Goal: Communication & Community: Ask a question

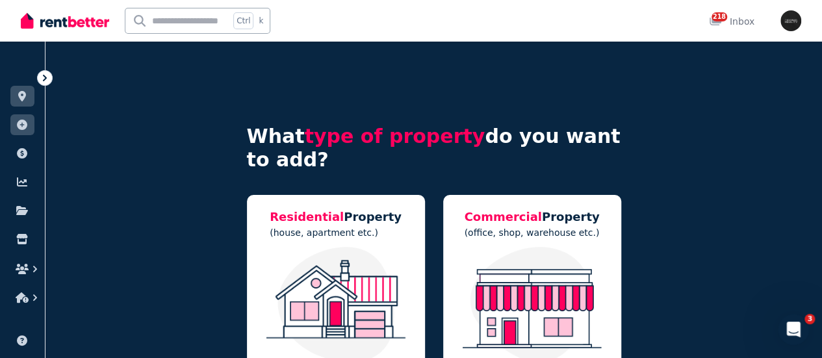
click at [44, 84] on icon at bounding box center [44, 77] width 13 height 13
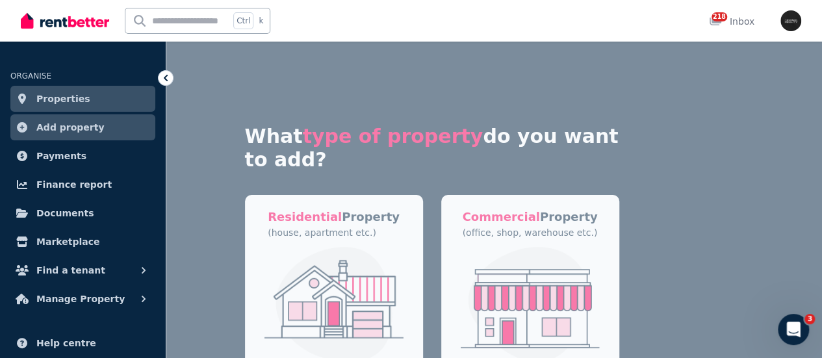
click at [44, 99] on span "Properties" at bounding box center [63, 99] width 54 height 16
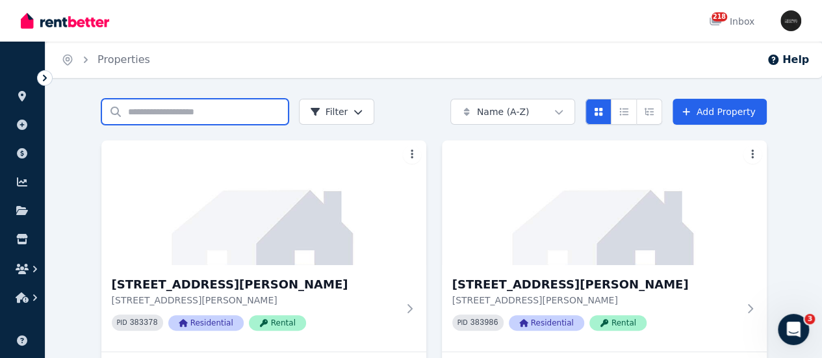
click at [129, 112] on input "Search properties" at bounding box center [194, 112] width 187 height 26
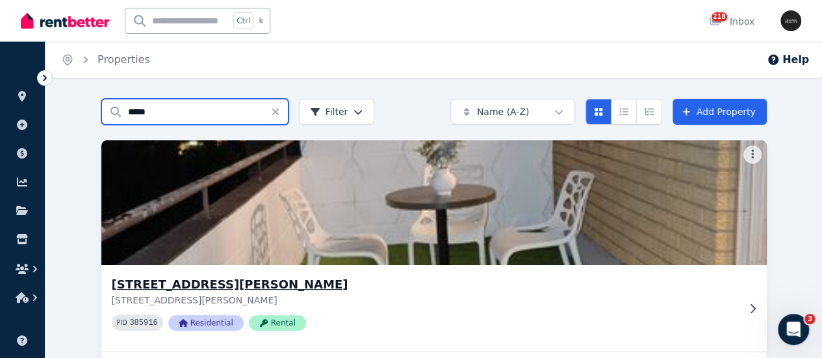
type input "*****"
click at [121, 284] on h3 "[STREET_ADDRESS][PERSON_NAME]" at bounding box center [425, 285] width 626 height 18
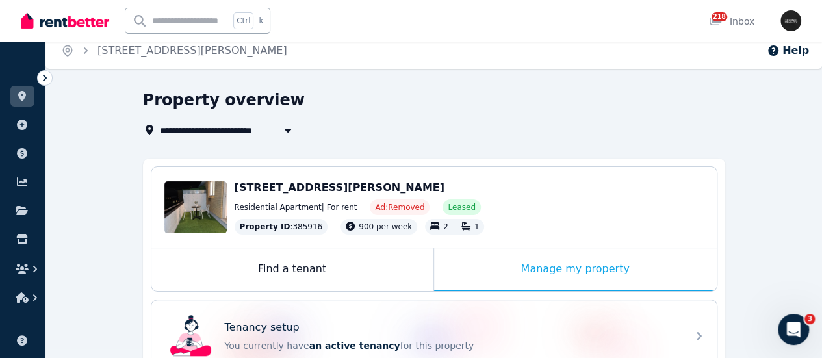
scroll to position [130, 0]
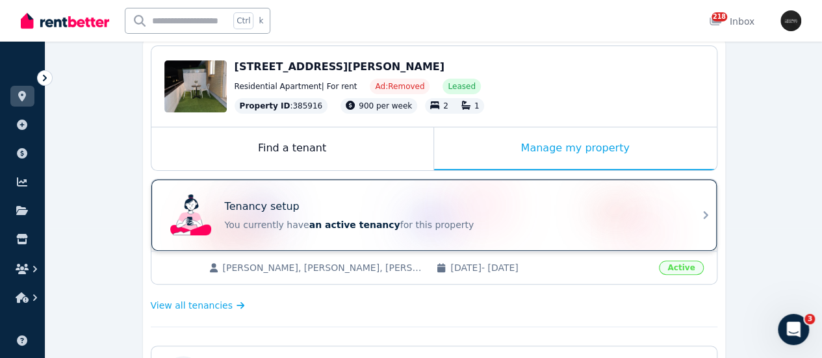
click at [294, 220] on p "You currently have an active tenancy for this property" at bounding box center [452, 224] width 455 height 13
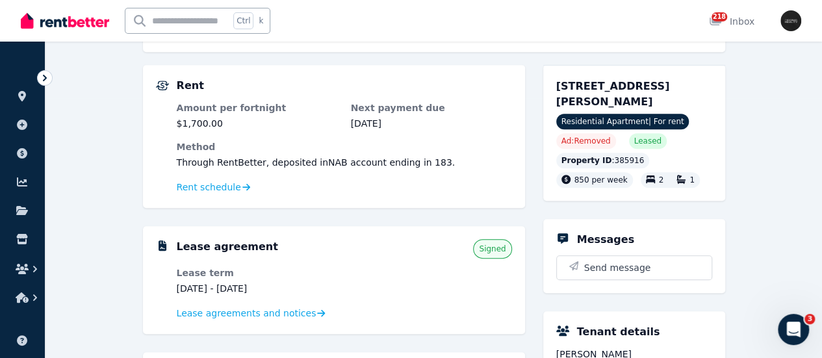
scroll to position [325, 0]
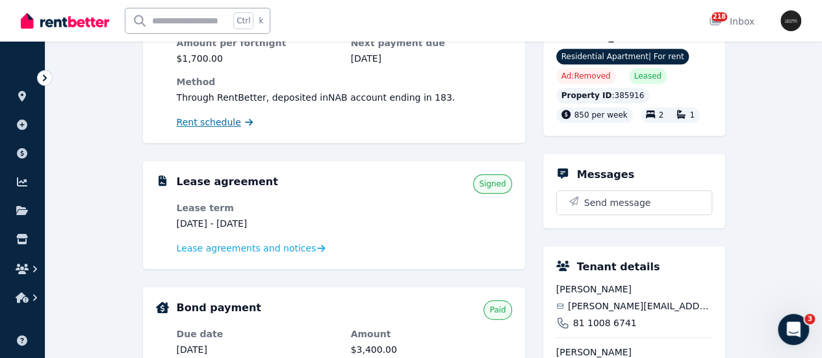
click at [206, 119] on span "Rent schedule" at bounding box center [209, 122] width 64 height 13
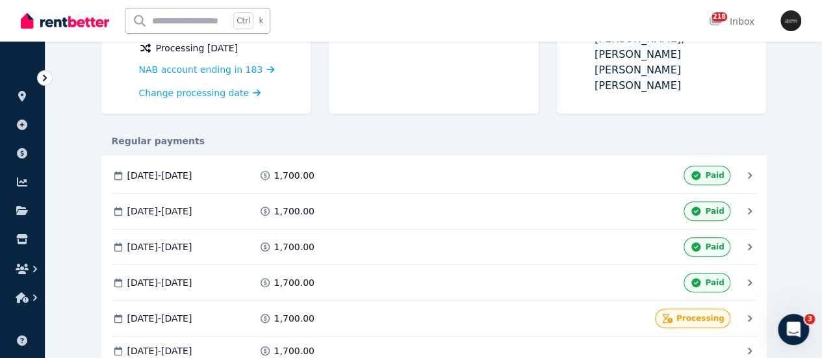
scroll to position [260, 0]
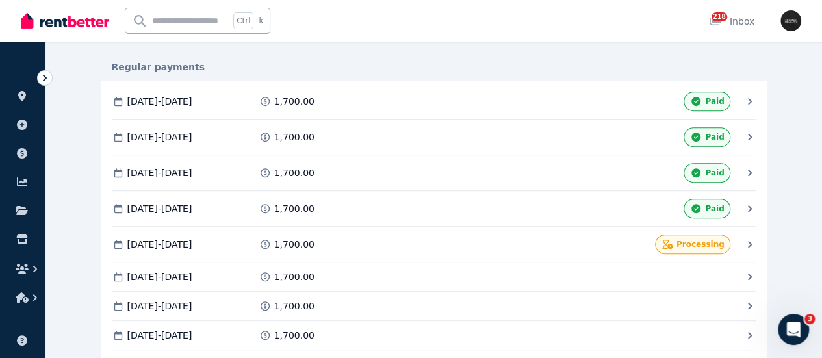
click at [0, 0] on span "[DATE] - [DATE]" at bounding box center [0, 0] width 0 height 0
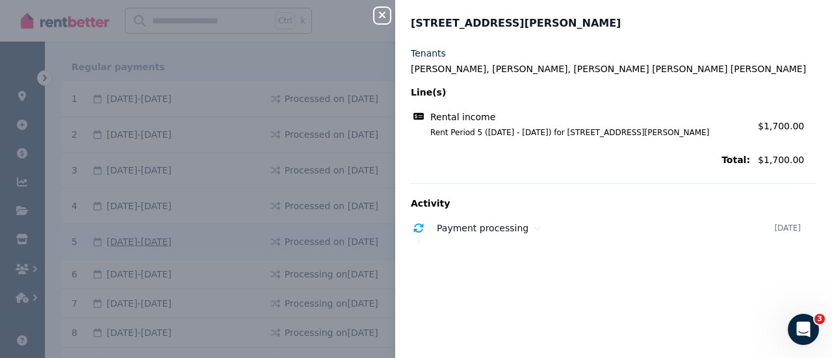
click at [165, 236] on div "Close panel [STREET_ADDRESS][PERSON_NAME] Tenants [PERSON_NAME], [PERSON_NAME],…" at bounding box center [416, 179] width 832 height 358
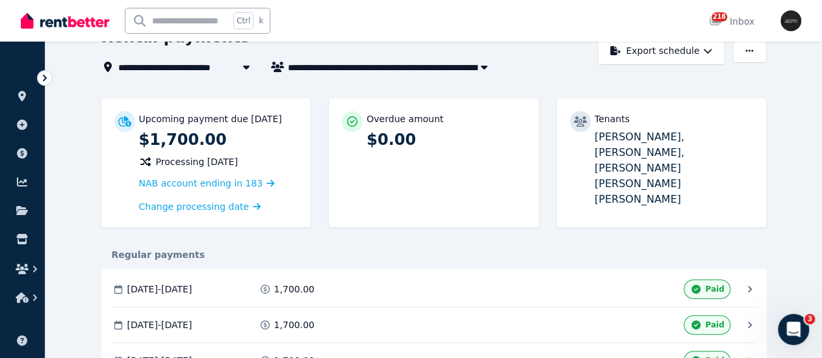
scroll to position [0, 0]
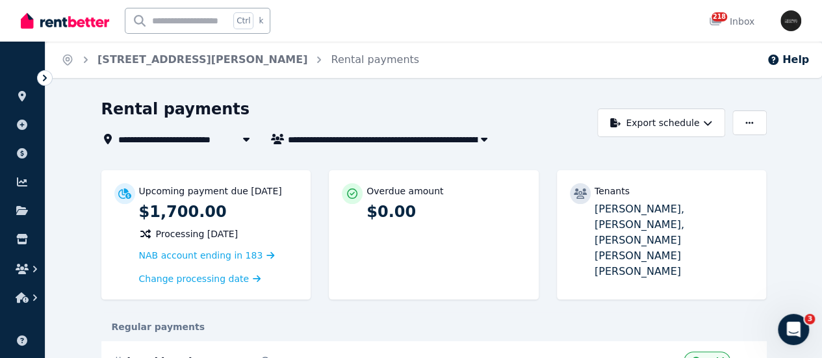
click at [162, 18] on input "text" at bounding box center [177, 20] width 104 height 25
click at [22, 96] on icon at bounding box center [22, 96] width 13 height 10
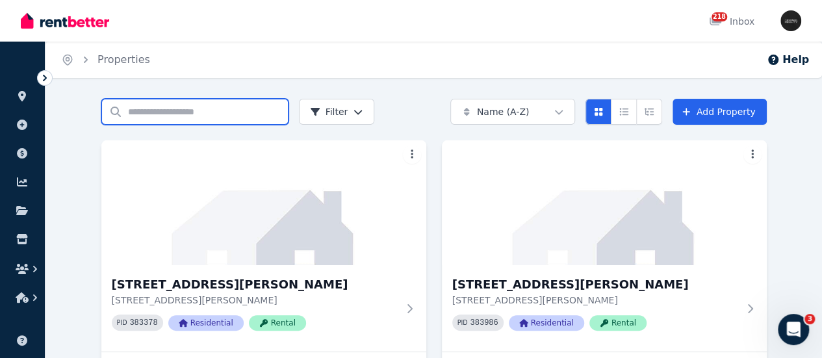
click at [104, 109] on input "Search properties" at bounding box center [194, 112] width 187 height 26
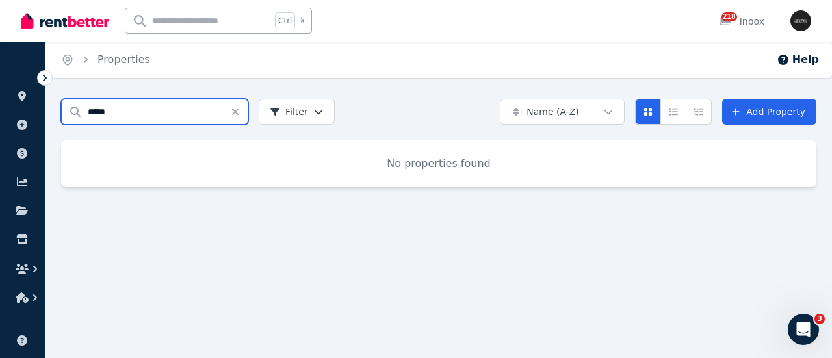
type input "*****"
click at [40, 75] on icon at bounding box center [44, 77] width 13 height 13
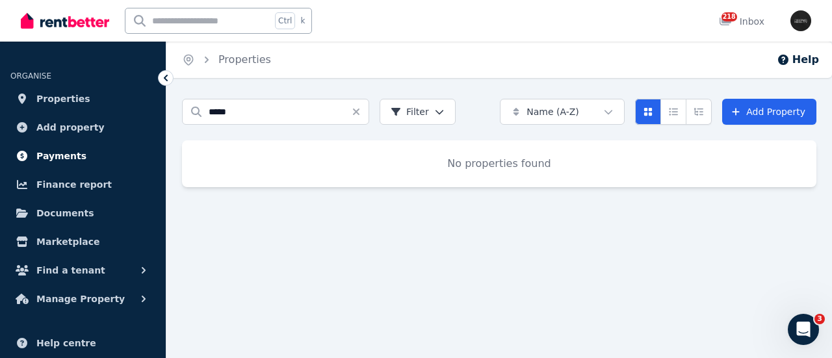
click at [40, 150] on span "Payments" at bounding box center [61, 156] width 50 height 16
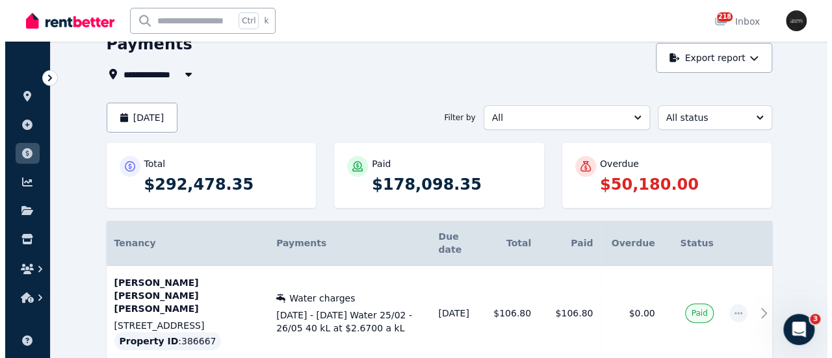
scroll to position [130, 0]
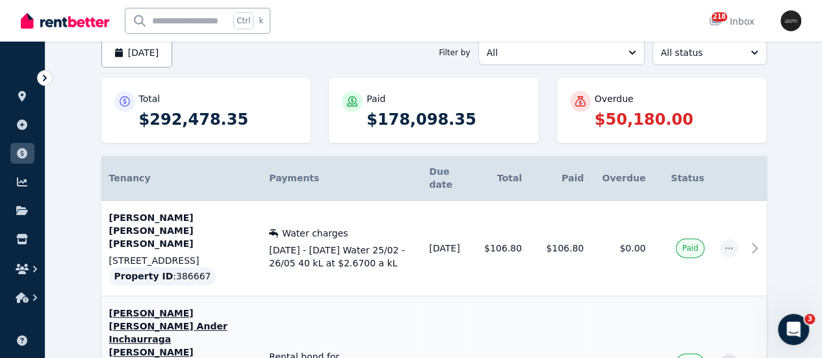
click at [746, 326] on td at bounding box center [729, 363] width 34 height 135
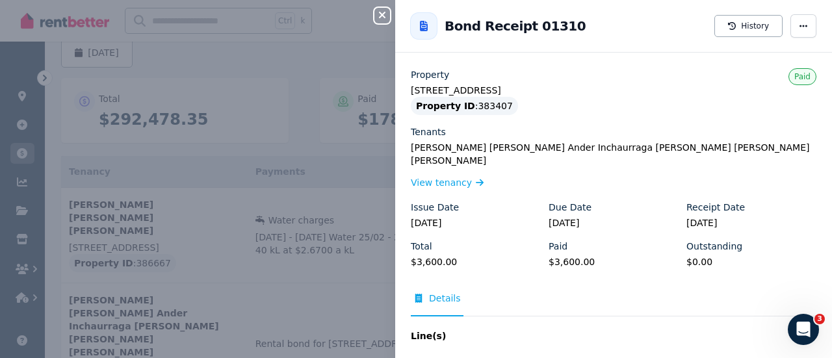
click at [797, 326] on icon "Open Intercom Messenger" at bounding box center [803, 329] width 21 height 21
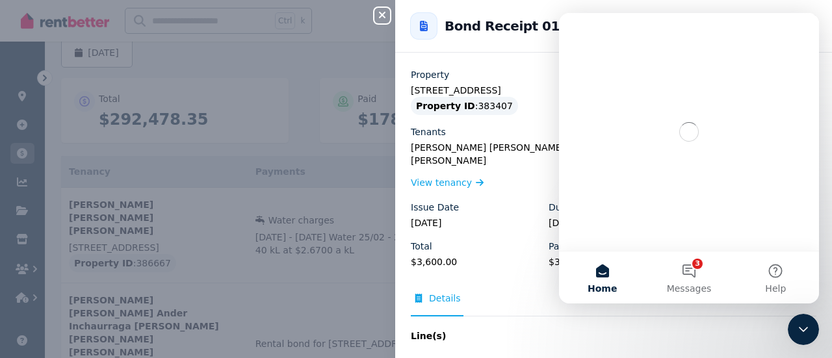
scroll to position [0, 0]
click at [682, 267] on button "3 Messages" at bounding box center [688, 277] width 86 height 52
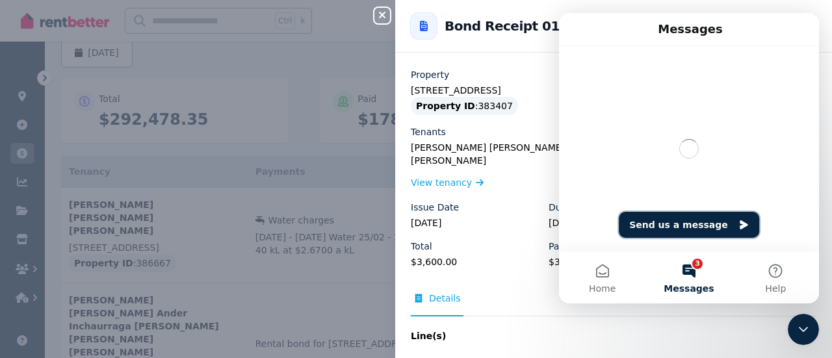
click at [672, 225] on button "Send us a message" at bounding box center [689, 225] width 140 height 26
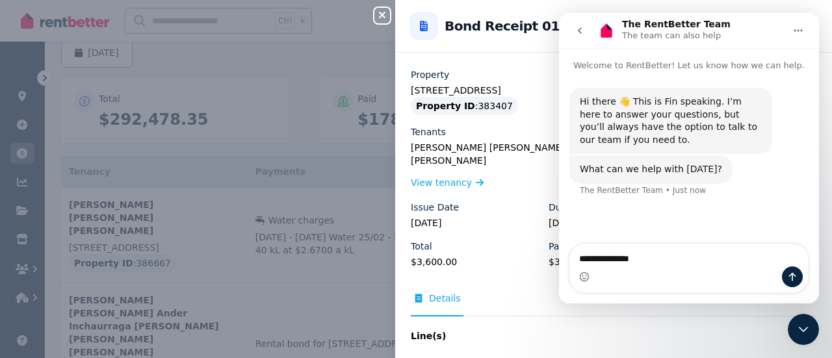
type textarea "**********"
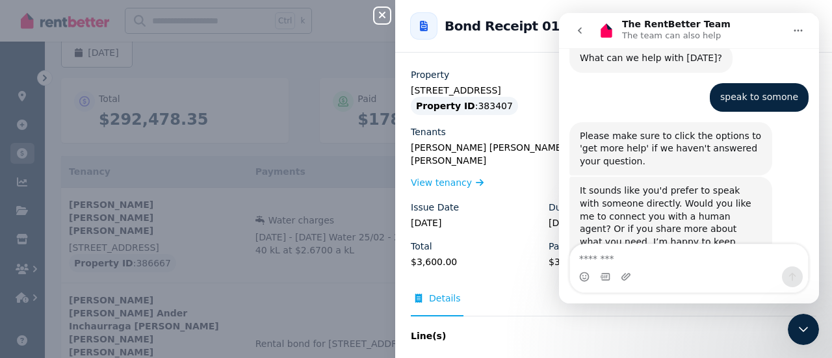
scroll to position [149, 0]
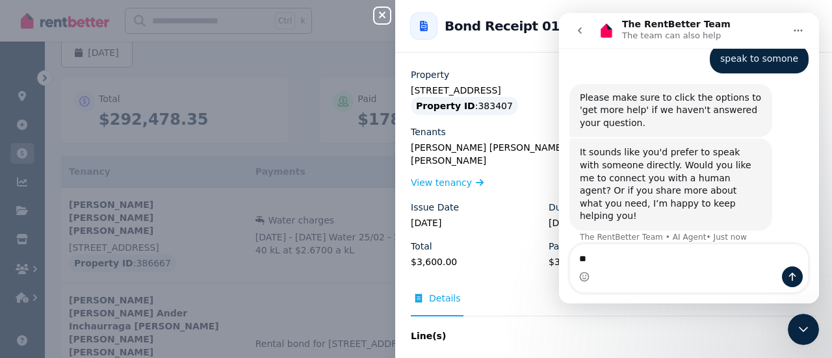
type textarea "***"
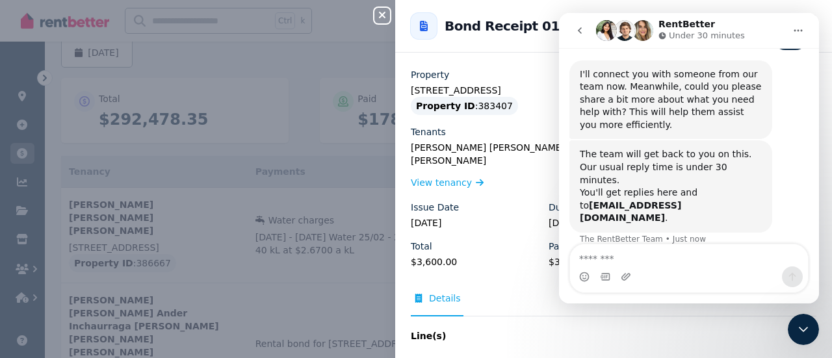
scroll to position [419, 0]
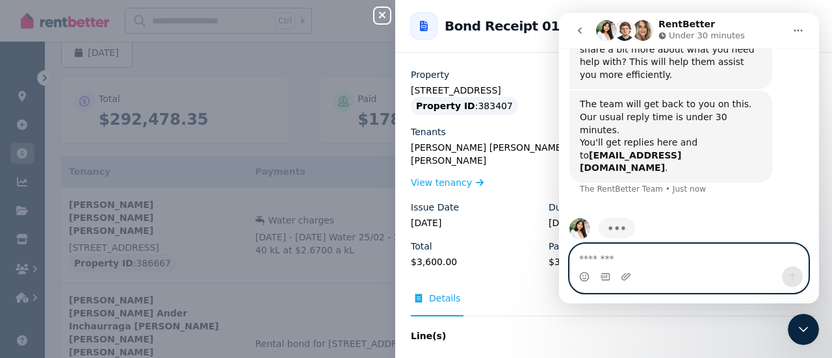
click at [589, 255] on textarea "Message…" at bounding box center [689, 255] width 238 height 22
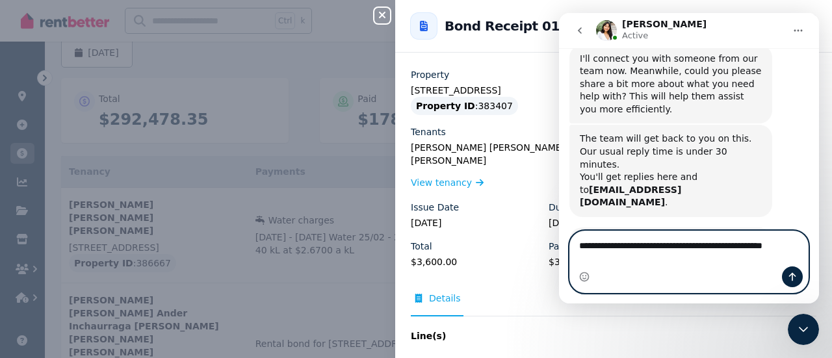
scroll to position [398, 0]
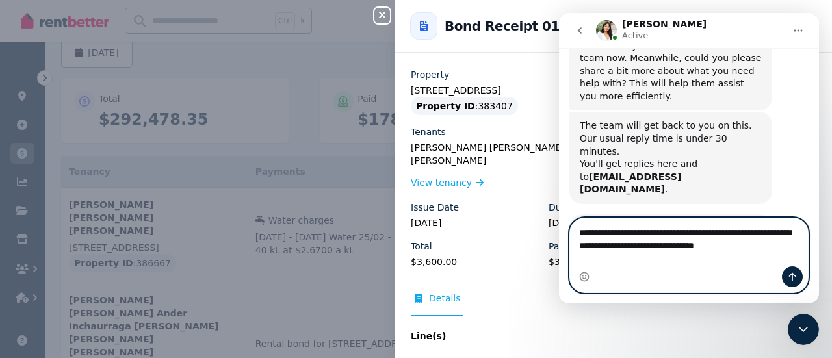
type textarea "**********"
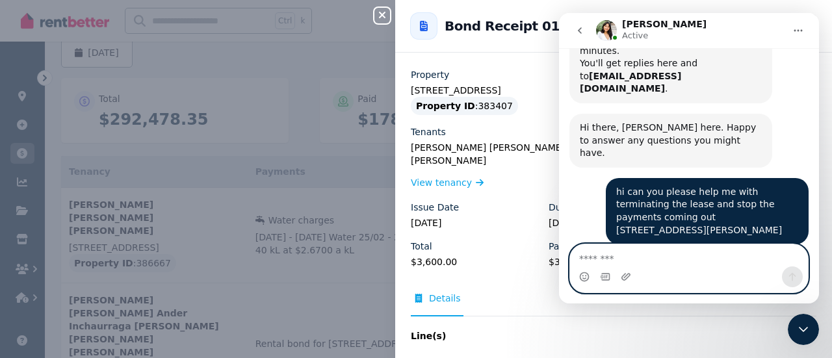
scroll to position [526, 0]
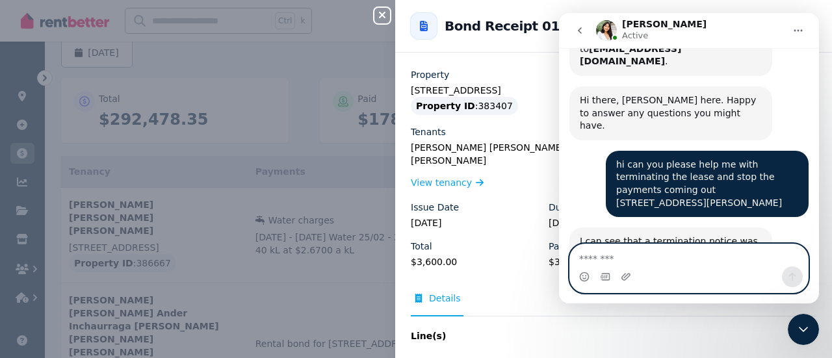
click at [596, 257] on textarea "Message…" at bounding box center [689, 255] width 238 height 22
type textarea "*"
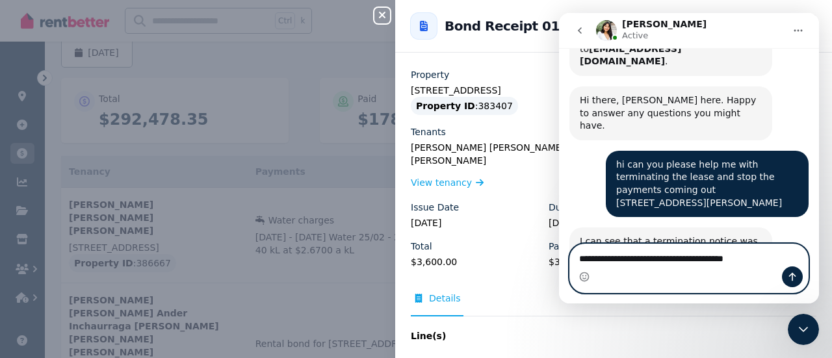
type textarea "**********"
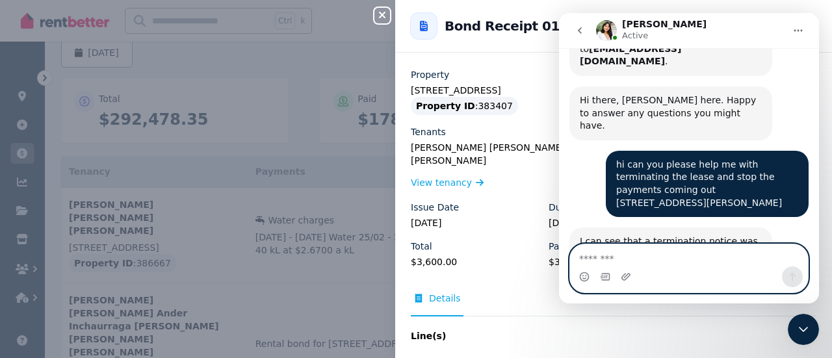
scroll to position [564, 0]
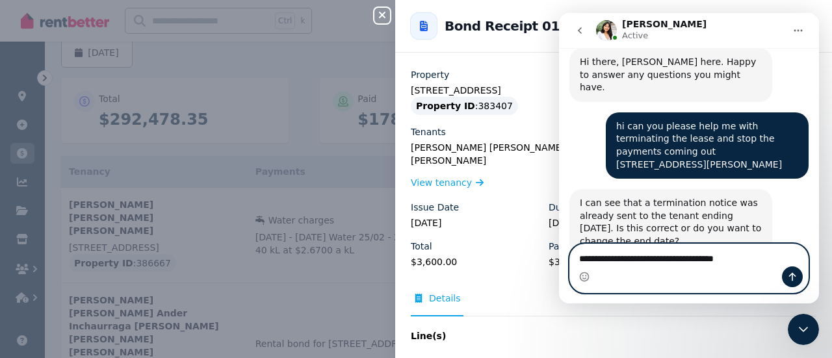
type textarea "**********"
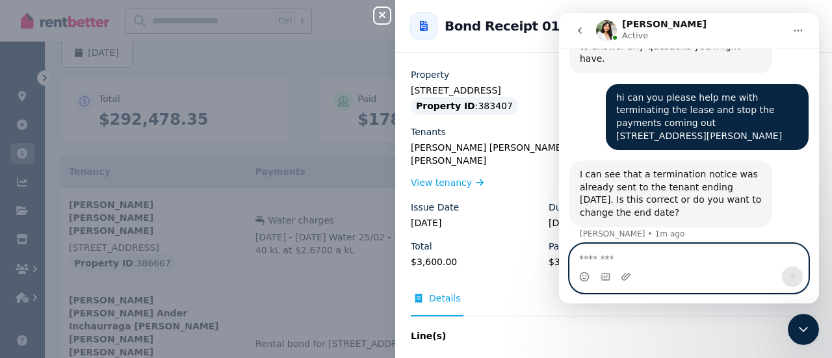
scroll to position [594, 0]
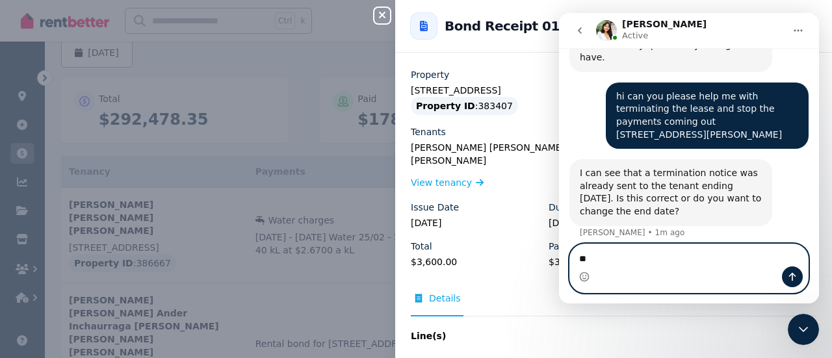
type textarea "*"
type textarea "**********"
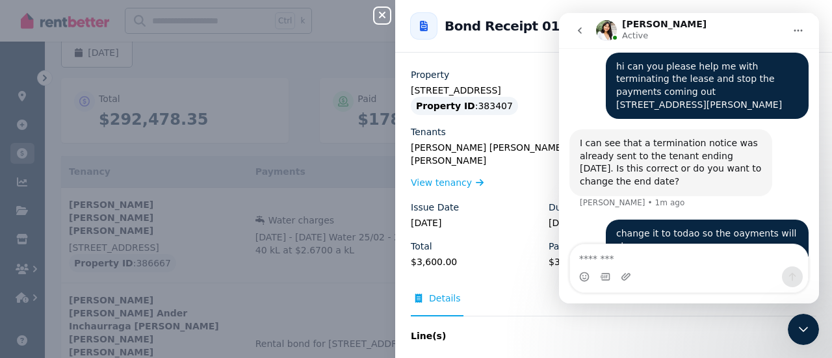
click at [604, 30] on img "Intercom messenger" at bounding box center [606, 30] width 21 height 21
click at [605, 30] on img "Intercom messenger" at bounding box center [606, 30] width 21 height 21
click at [788, 30] on button "Home" at bounding box center [798, 30] width 25 height 25
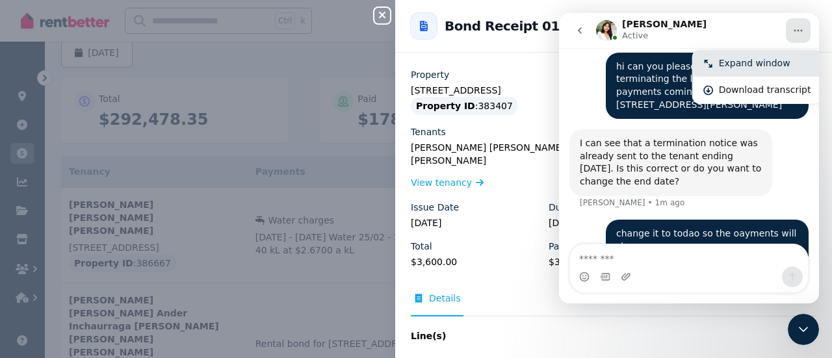
click at [772, 65] on div "Expand window" at bounding box center [765, 64] width 92 height 14
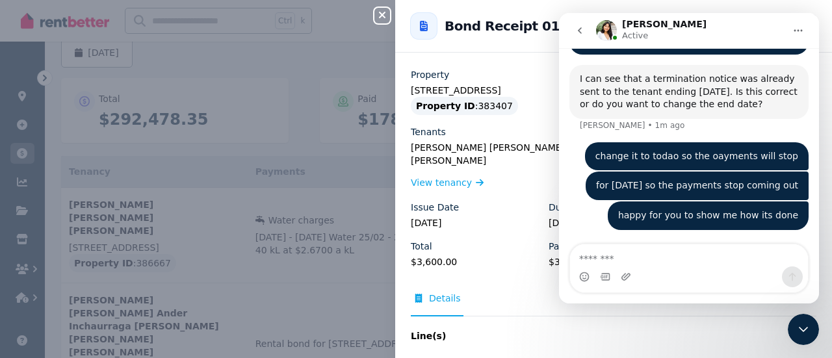
scroll to position [470, 0]
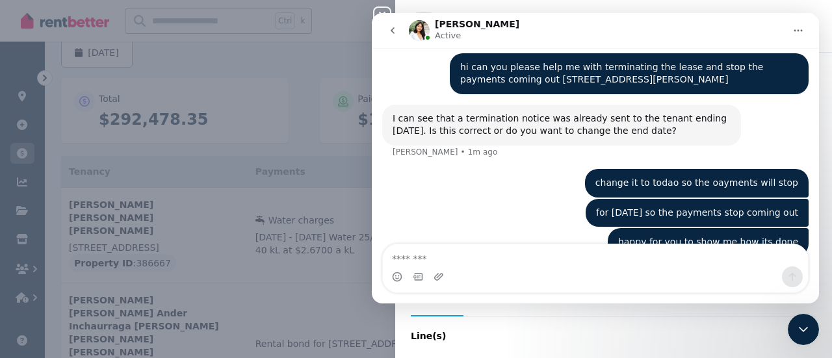
click at [795, 32] on icon "Home" at bounding box center [798, 30] width 10 height 10
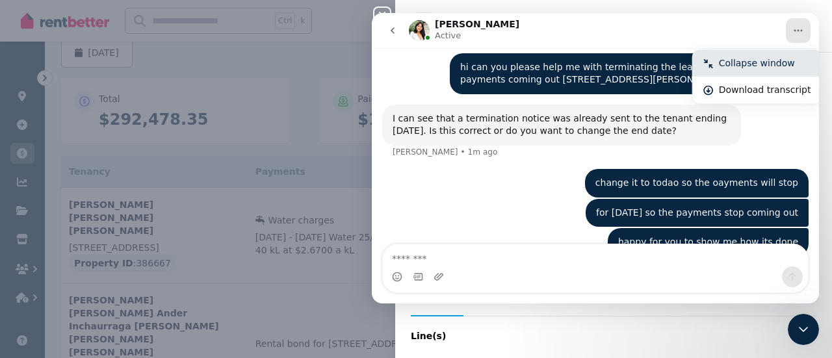
click at [750, 60] on div "Collapse window" at bounding box center [765, 64] width 92 height 14
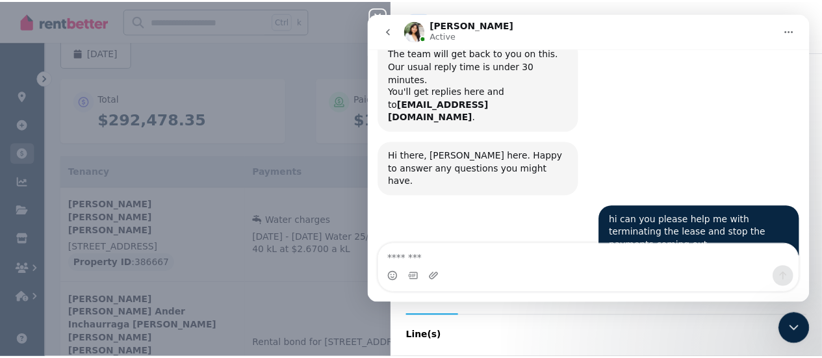
scroll to position [624, 0]
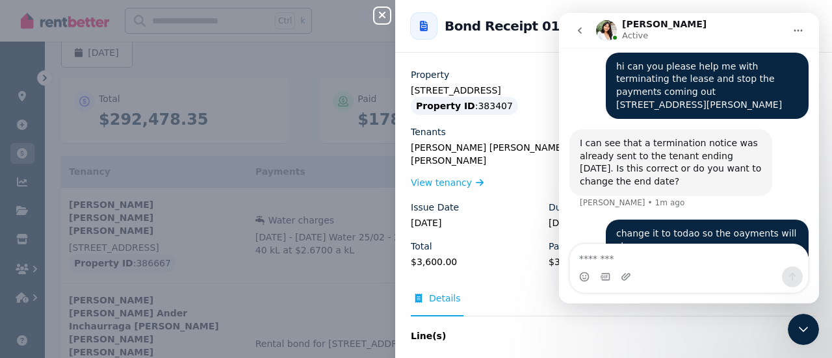
click at [356, 115] on div "Close panel Back to Bond Receipt 01310 History Property [STREET_ADDRESS] Proper…" at bounding box center [416, 179] width 832 height 358
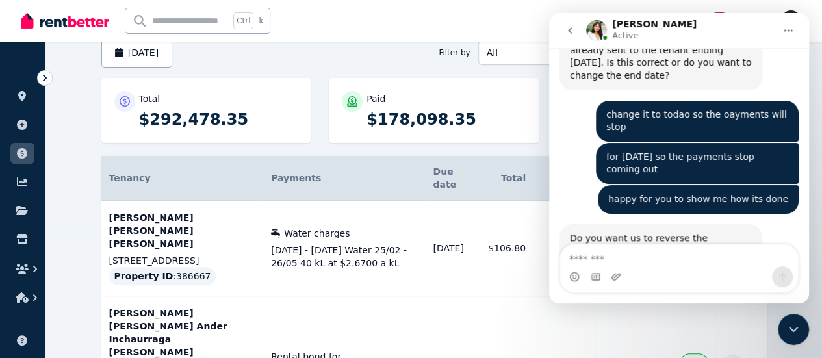
scroll to position [730, 0]
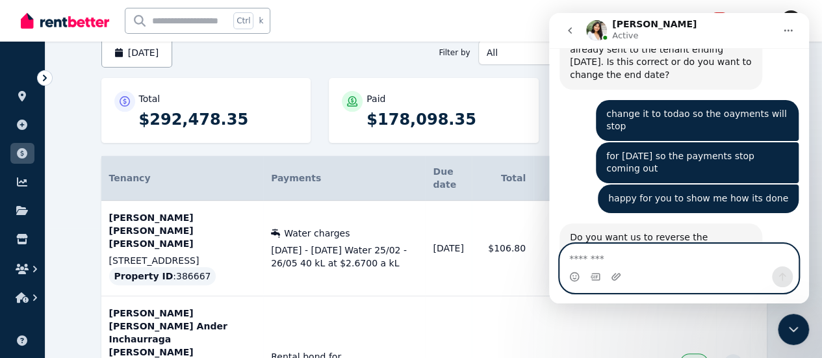
click at [578, 257] on textarea "Message…" at bounding box center [679, 255] width 238 height 22
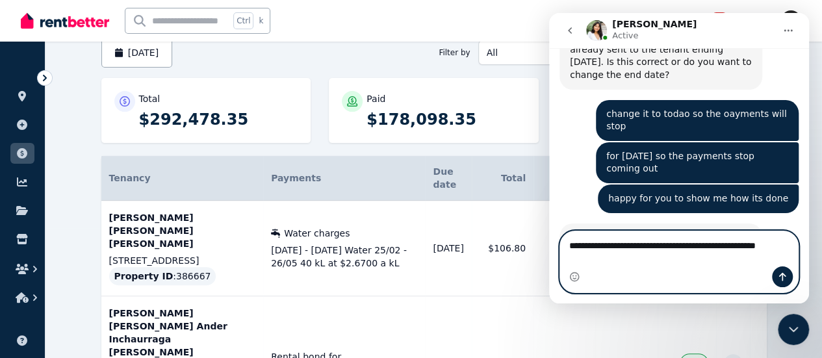
scroll to position [743, 0]
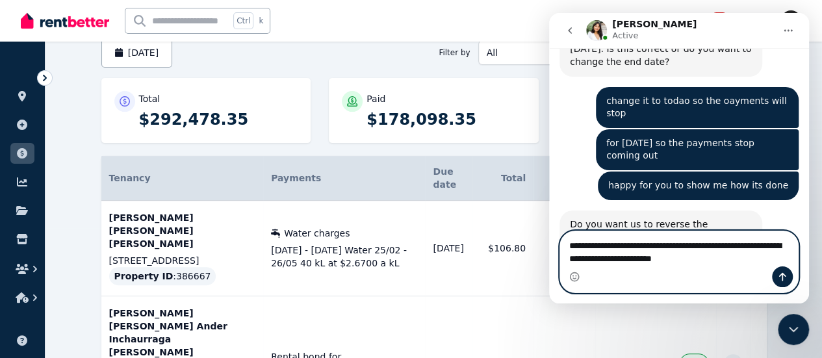
type textarea "**********"
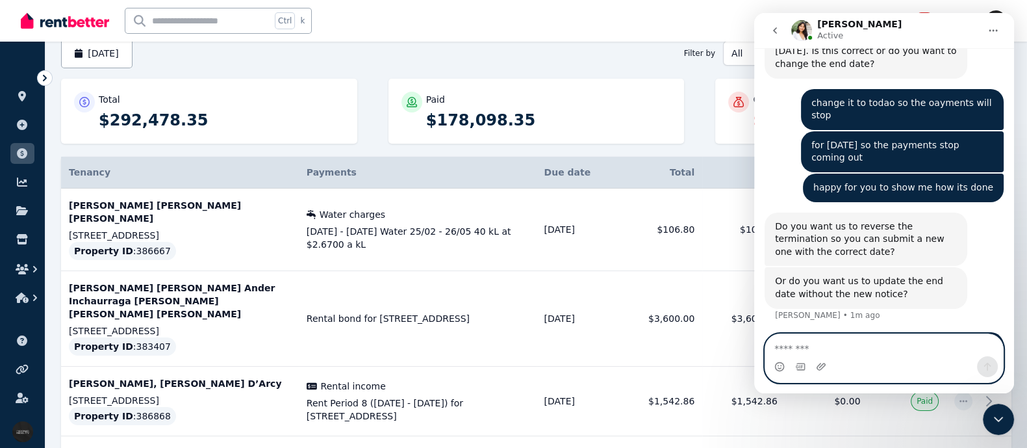
scroll to position [705, 0]
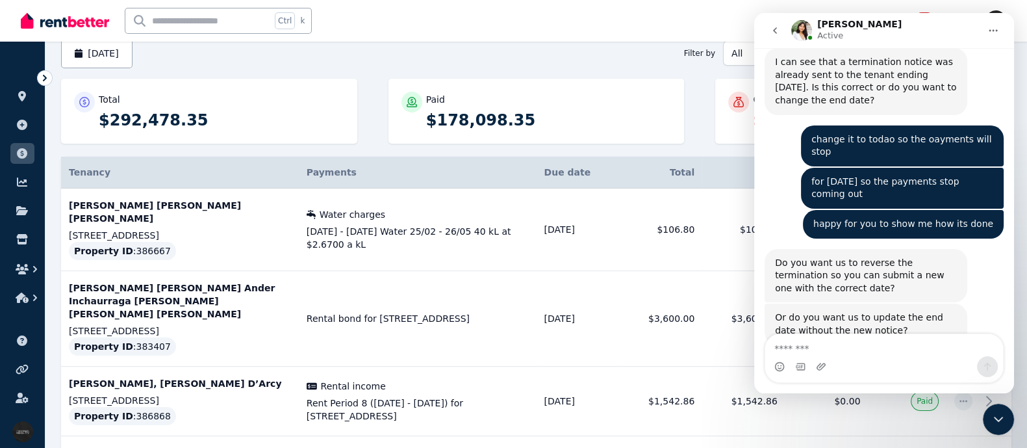
click at [45, 80] on icon at bounding box center [44, 77] width 13 height 13
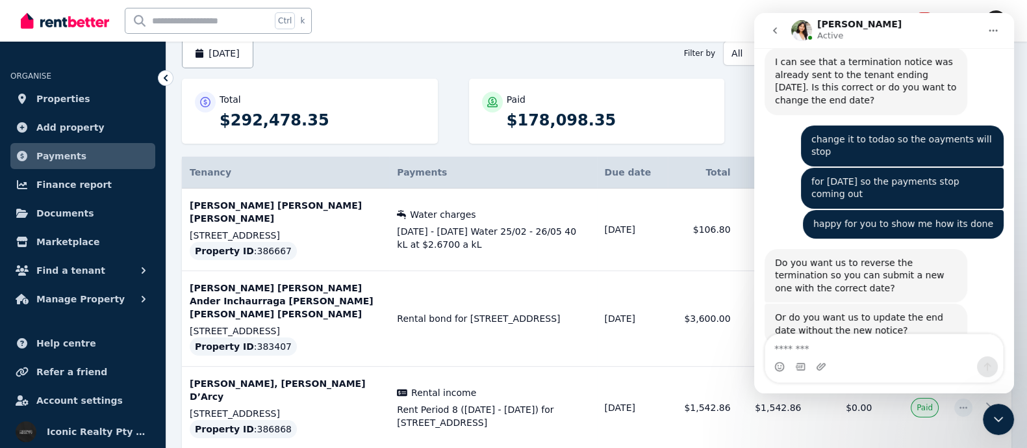
scroll to position [754, 0]
